Goal: Task Accomplishment & Management: Complete application form

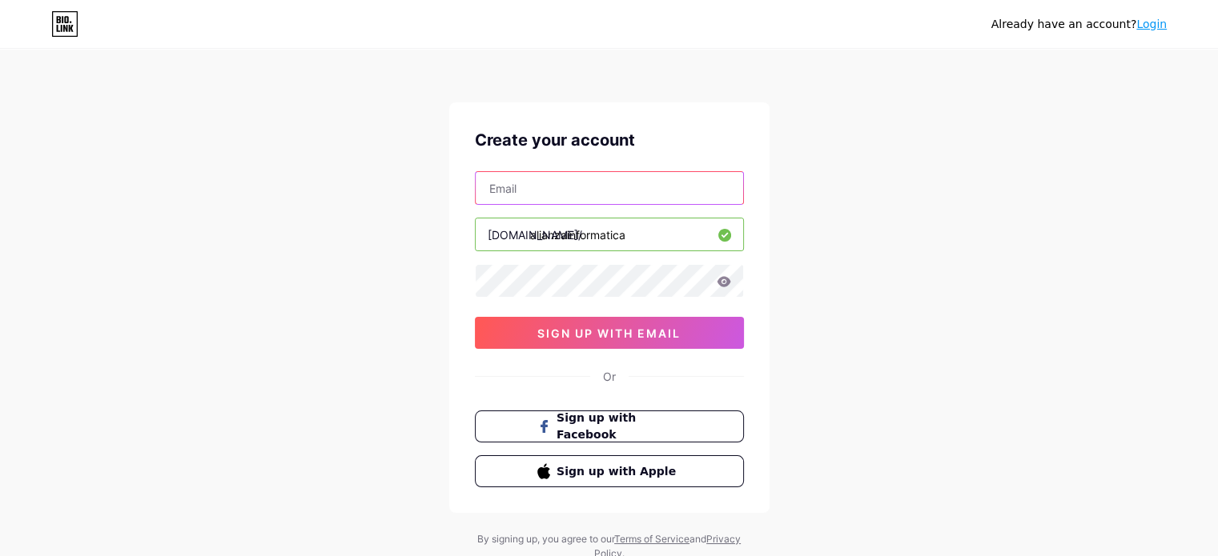
click at [587, 188] on input "text" at bounding box center [609, 188] width 267 height 32
type input "[EMAIL_ADDRESS][DOMAIN_NAME]"
drag, startPoint x: 619, startPoint y: 184, endPoint x: 376, endPoint y: 185, distance: 242.6
click at [376, 185] on div "Already have an account? Login Create your account [EMAIL_ADDRESS][DOMAIN_NAME]…" at bounding box center [609, 306] width 1218 height 612
click at [537, 183] on input "text" at bounding box center [609, 188] width 267 height 32
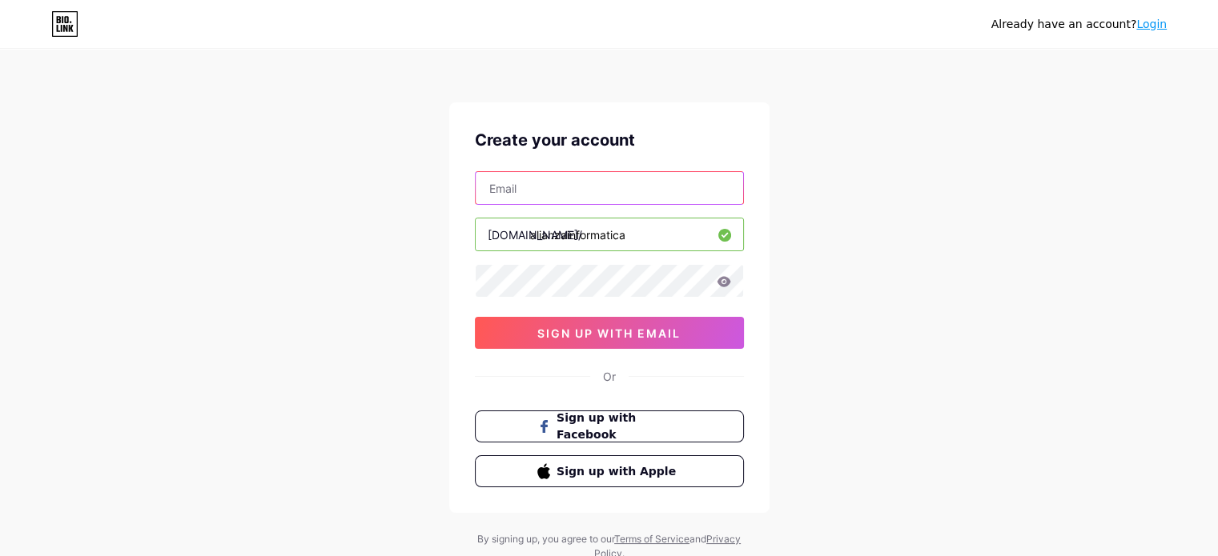
type input "[EMAIL_ADDRESS][DOMAIN_NAME]"
click at [420, 267] on div "Already have an account? Login Create your account [EMAIL_ADDRESS][DOMAIN_NAME]…" at bounding box center [609, 306] width 1218 height 612
click at [339, 263] on div "Already have an account? Login Create your account [EMAIL_ADDRESS][DOMAIN_NAME]…" at bounding box center [609, 306] width 1218 height 612
click at [897, 267] on div "Already have an account? Login Create your account [EMAIL_ADDRESS][DOMAIN_NAME]…" at bounding box center [609, 306] width 1218 height 612
click at [286, 284] on div "Already have an account? Login Create your account [EMAIL_ADDRESS][DOMAIN_NAME]…" at bounding box center [609, 306] width 1218 height 612
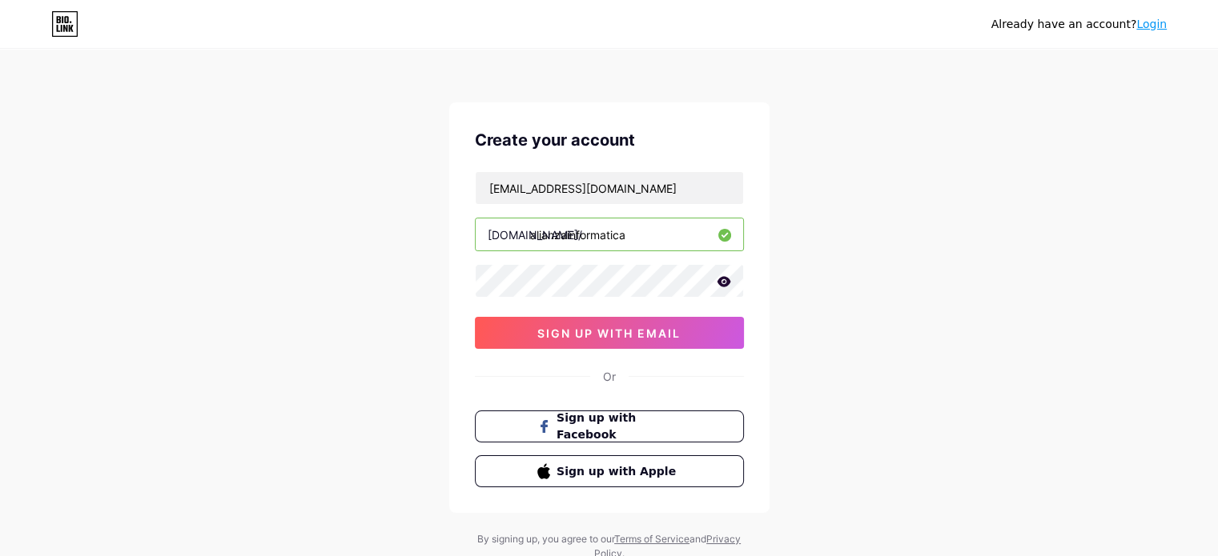
click at [721, 278] on icon at bounding box center [724, 281] width 14 height 10
click at [681, 327] on button "sign up with email" at bounding box center [609, 333] width 269 height 32
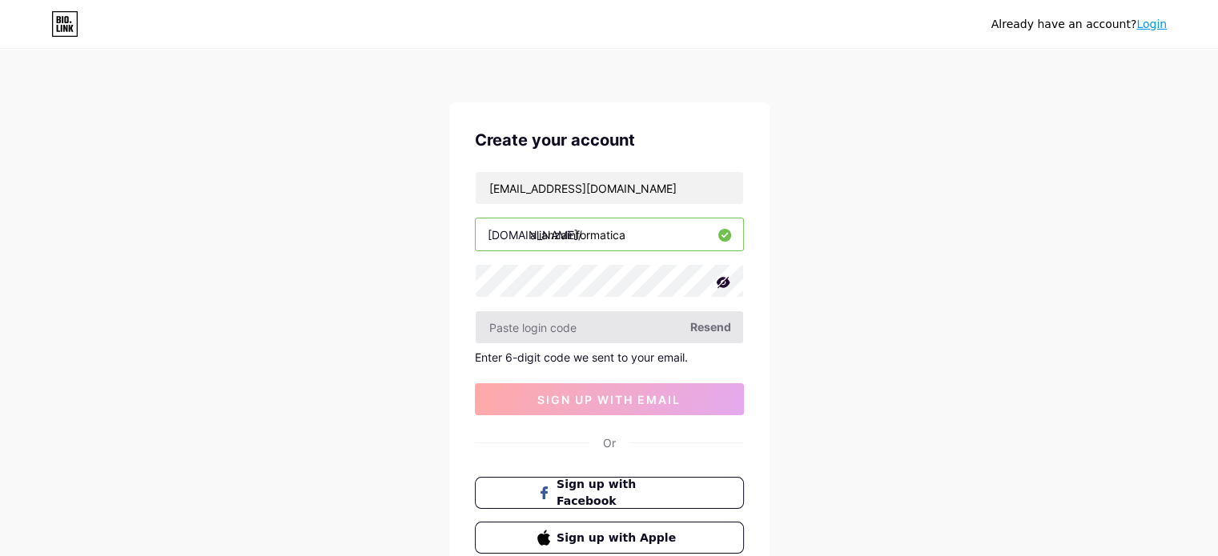
click at [581, 335] on input "text" at bounding box center [609, 327] width 267 height 32
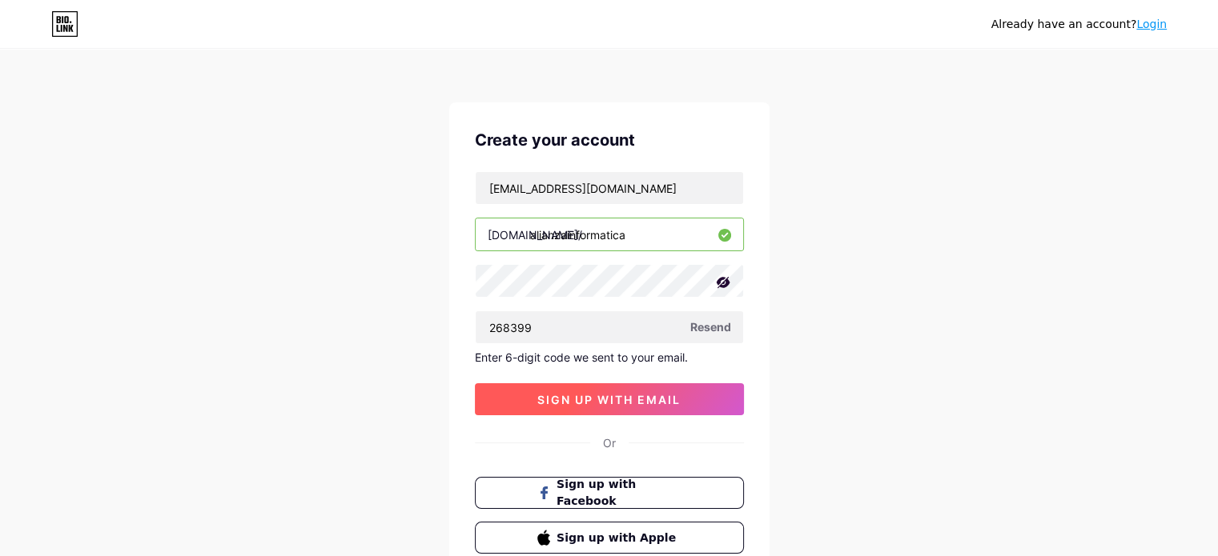
type input "268399"
click at [611, 394] on span "sign up with email" at bounding box center [608, 400] width 143 height 14
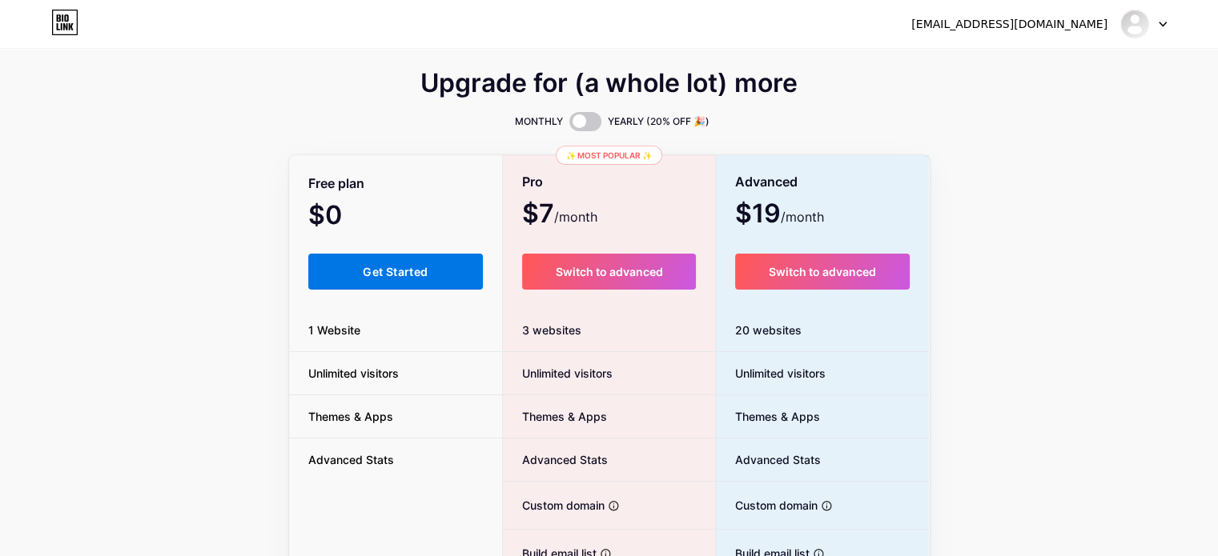
click at [355, 275] on button "Get Started" at bounding box center [395, 272] width 175 height 36
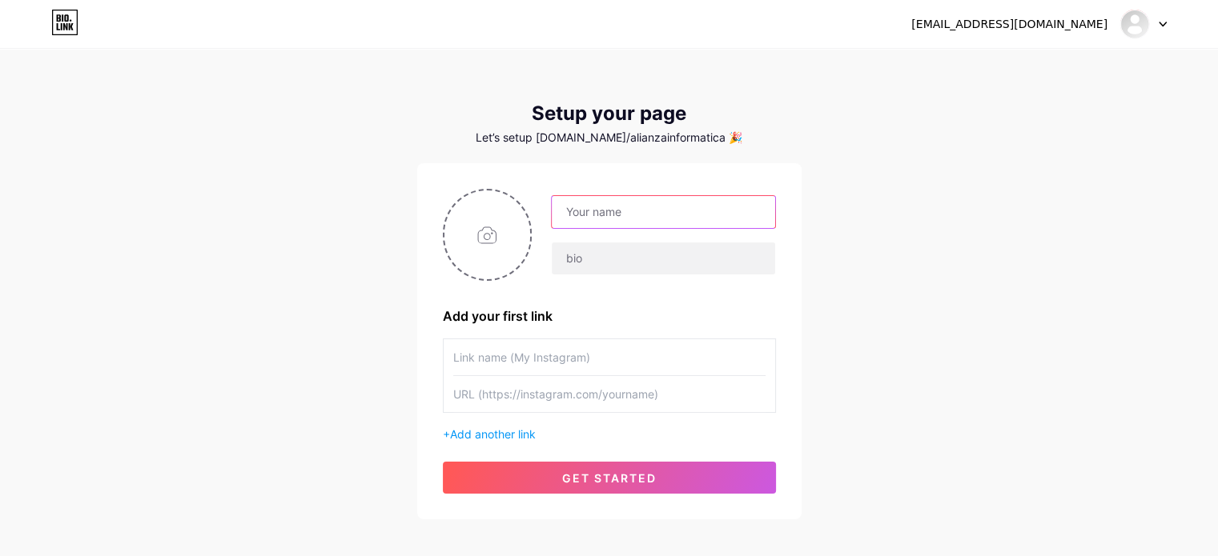
click at [637, 207] on input "text" at bounding box center [663, 212] width 223 height 32
click at [1162, 31] on div at bounding box center [1143, 24] width 46 height 29
click at [991, 118] on li "Logout" at bounding box center [1066, 108] width 199 height 43
